Goal: Complete application form

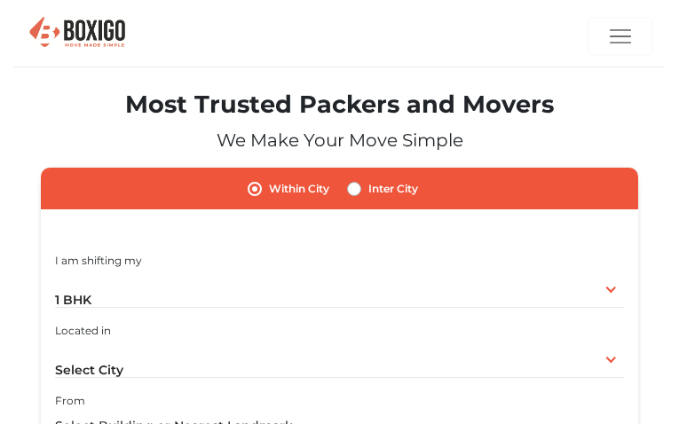
type input "MbMmBZGt"
type input "[EMAIL_ADDRESS][DOMAIN_NAME]"
type input "7429117508"
radio input "true"
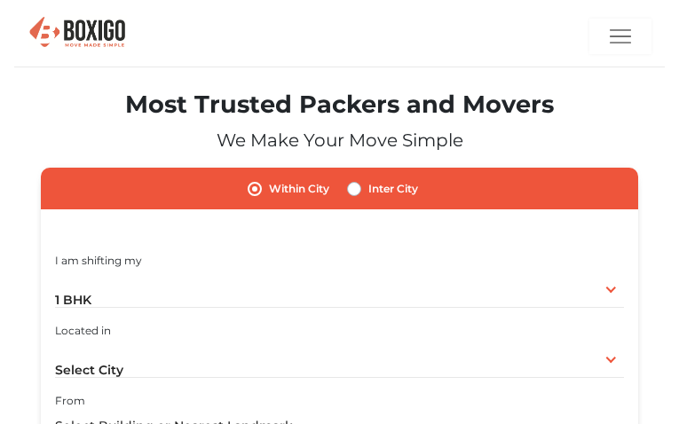
radio input "false"
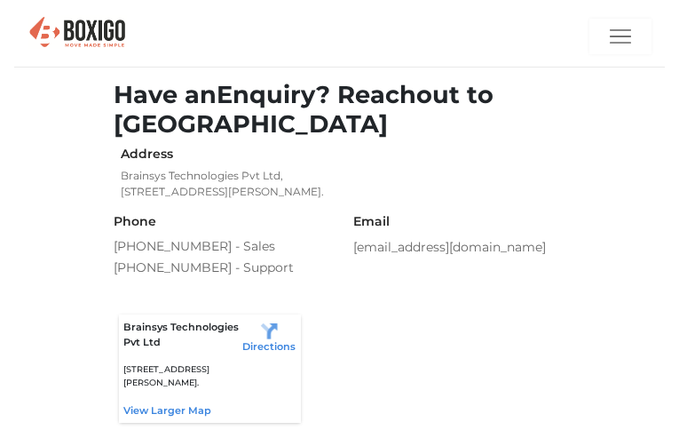
type input "ZGMGtXXkGPuNCwu"
type input "[EMAIL_ADDRESS][DOMAIN_NAME]"
type input "8187247095"
radio input "true"
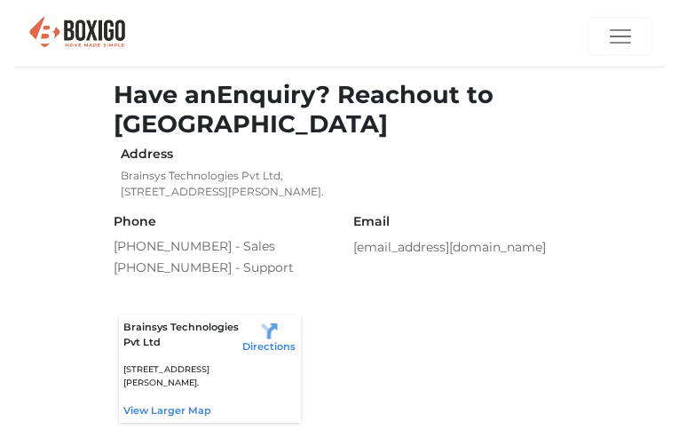
radio input "false"
